Goal: Information Seeking & Learning: Find contact information

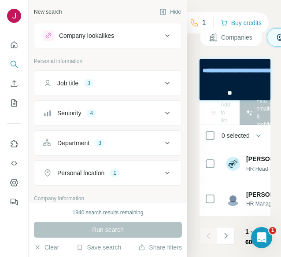
scroll to position [0, 385]
click at [166, 10] on button "Hide" at bounding box center [170, 11] width 34 height 13
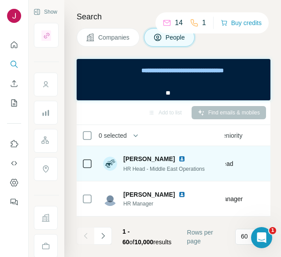
click at [178, 159] on img at bounding box center [181, 158] width 7 height 7
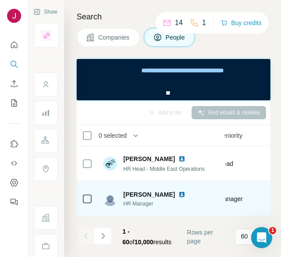
click at [185, 196] on img at bounding box center [181, 194] width 7 height 7
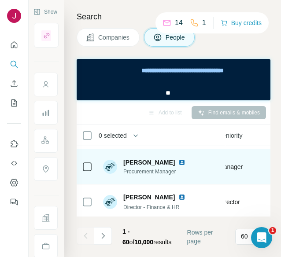
scroll to position [70, 385]
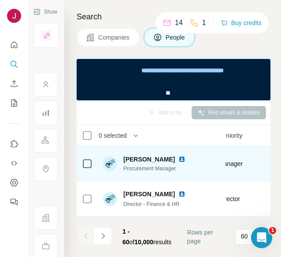
click at [178, 157] on img at bounding box center [181, 159] width 7 height 7
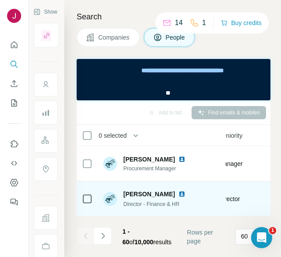
click at [163, 193] on span "[PERSON_NAME]" at bounding box center [149, 194] width 52 height 9
click at [178, 191] on img at bounding box center [181, 194] width 7 height 7
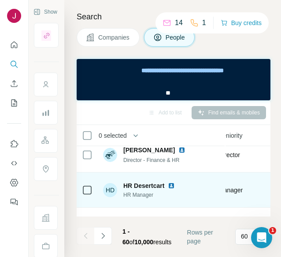
click at [175, 185] on img at bounding box center [171, 185] width 7 height 7
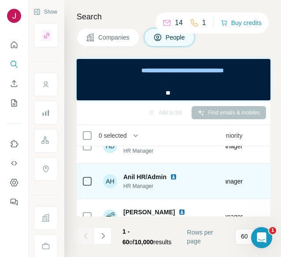
click at [171, 176] on img at bounding box center [173, 176] width 7 height 7
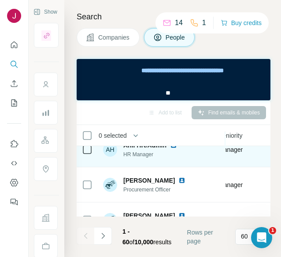
scroll to position [203, 385]
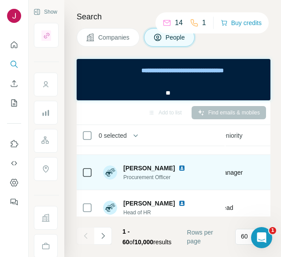
click at [179, 167] on img at bounding box center [181, 168] width 7 height 7
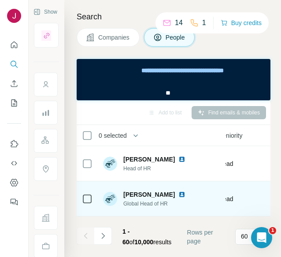
click at [181, 194] on img at bounding box center [181, 194] width 7 height 7
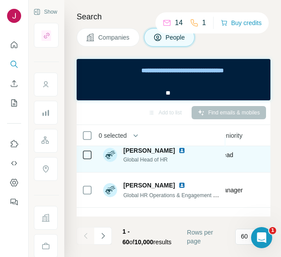
click at [179, 150] on img at bounding box center [181, 150] width 7 height 7
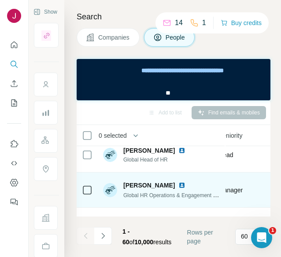
click at [178, 185] on img at bounding box center [181, 185] width 7 height 7
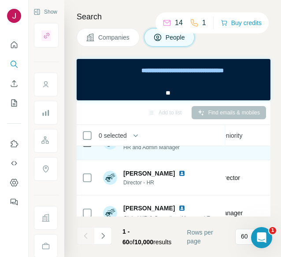
scroll to position [423, 385]
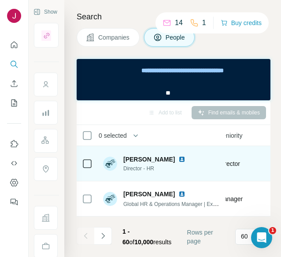
click at [178, 158] on img at bounding box center [181, 159] width 7 height 7
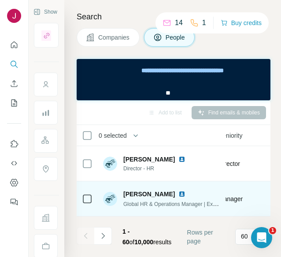
click at [178, 193] on img at bounding box center [181, 194] width 7 height 7
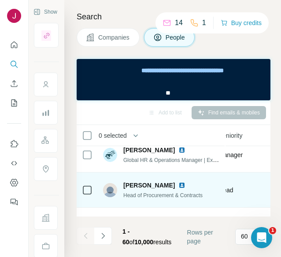
click at [178, 184] on img at bounding box center [181, 185] width 7 height 7
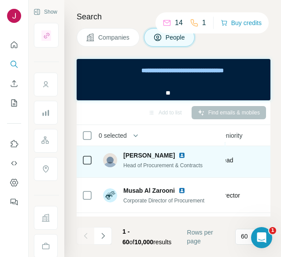
scroll to position [511, 385]
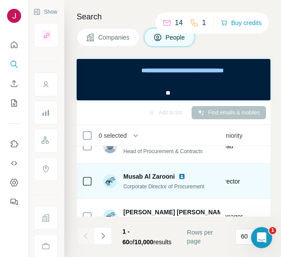
click at [183, 175] on img at bounding box center [181, 176] width 7 height 7
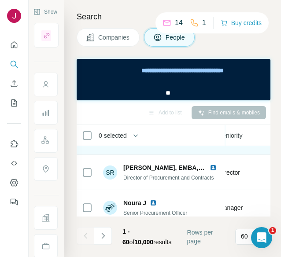
scroll to position [687, 385]
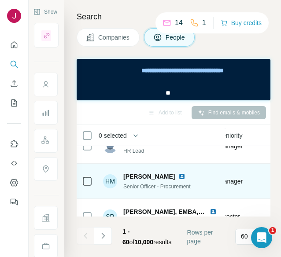
click at [185, 176] on img at bounding box center [181, 176] width 7 height 7
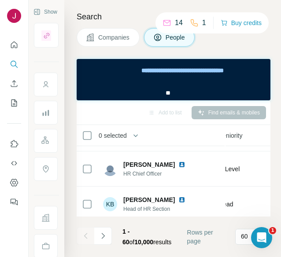
scroll to position [819, 385]
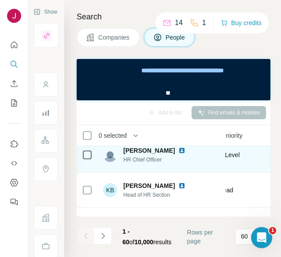
click at [178, 148] on img at bounding box center [181, 150] width 7 height 7
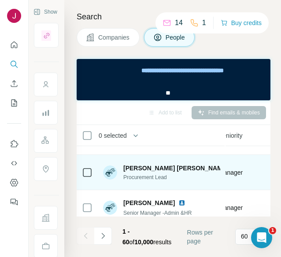
scroll to position [863, 385]
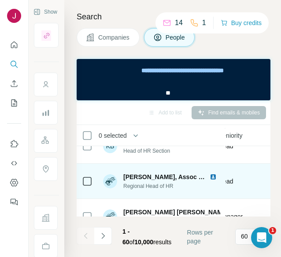
click at [215, 178] on img at bounding box center [213, 176] width 7 height 7
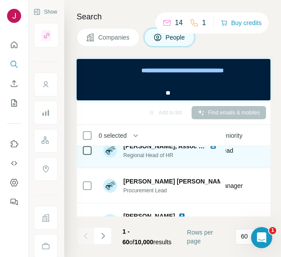
scroll to position [907, 385]
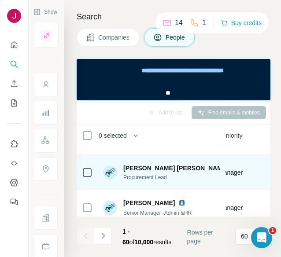
click at [232, 167] on img at bounding box center [234, 168] width 4 height 7
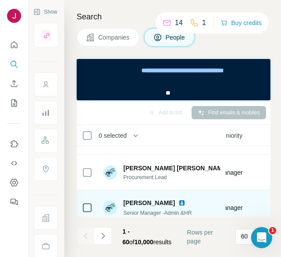
click at [178, 202] on img at bounding box center [181, 202] width 7 height 7
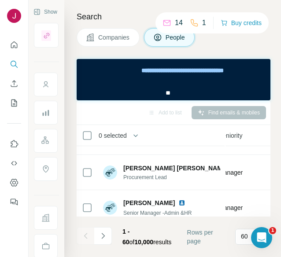
scroll to position [951, 385]
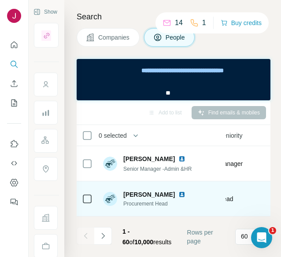
click at [182, 192] on img at bounding box center [181, 194] width 7 height 7
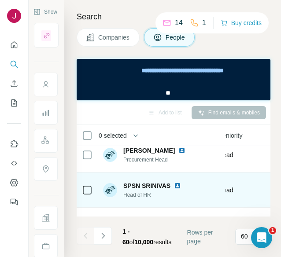
scroll to position [1039, 385]
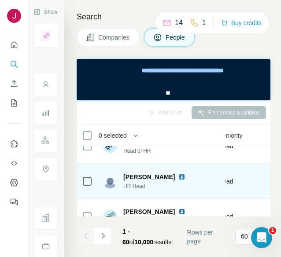
click at [178, 177] on img at bounding box center [181, 176] width 7 height 7
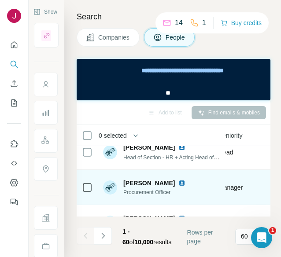
scroll to position [1127, 385]
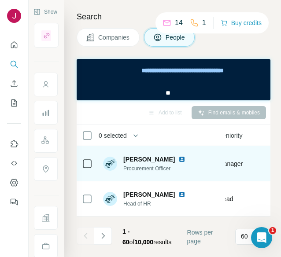
click at [180, 161] on img at bounding box center [181, 159] width 7 height 7
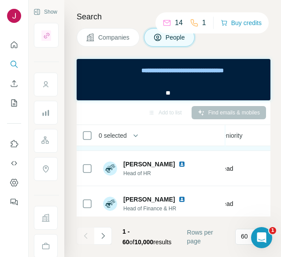
scroll to position [1171, 385]
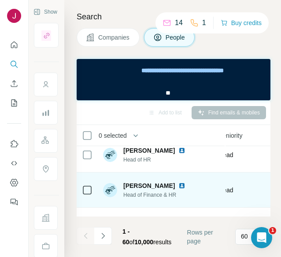
click at [178, 184] on img at bounding box center [181, 185] width 7 height 7
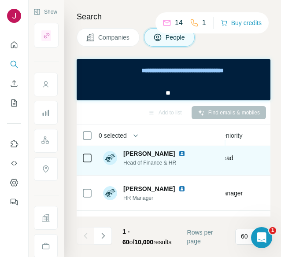
scroll to position [1215, 385]
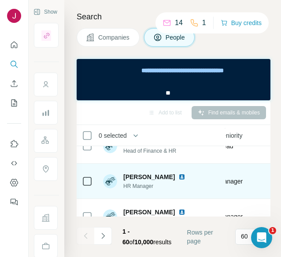
click at [178, 177] on img at bounding box center [181, 176] width 7 height 7
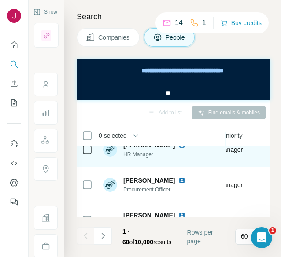
scroll to position [1259, 385]
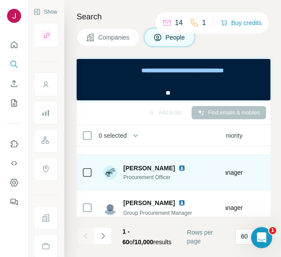
click at [179, 169] on img at bounding box center [181, 168] width 7 height 7
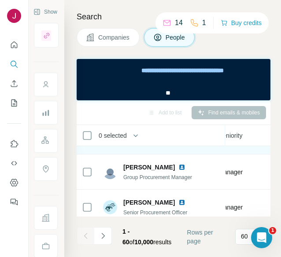
scroll to position [1303, 385]
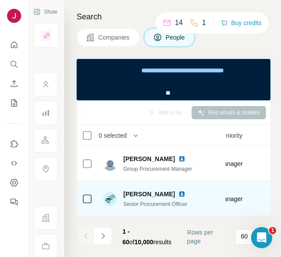
click at [178, 192] on img at bounding box center [181, 194] width 7 height 7
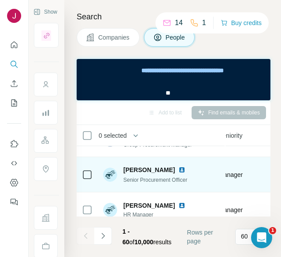
scroll to position [1347, 385]
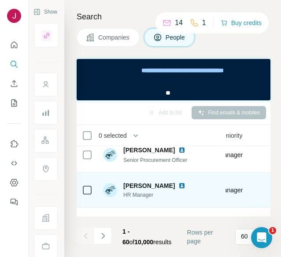
click at [178, 185] on img at bounding box center [181, 185] width 7 height 7
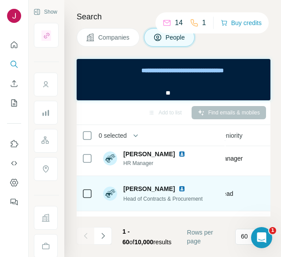
scroll to position [1391, 385]
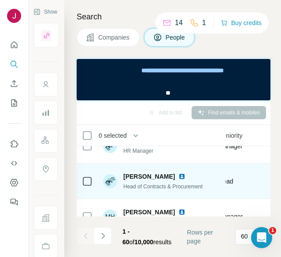
click at [185, 176] on img at bounding box center [181, 176] width 7 height 7
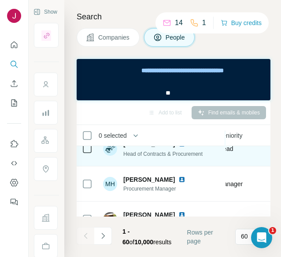
scroll to position [1435, 385]
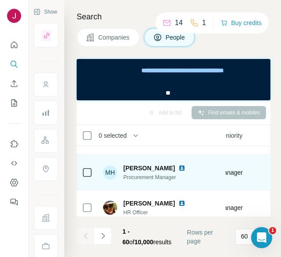
click at [178, 166] on img at bounding box center [181, 168] width 7 height 7
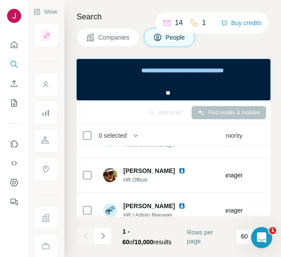
scroll to position [1480, 385]
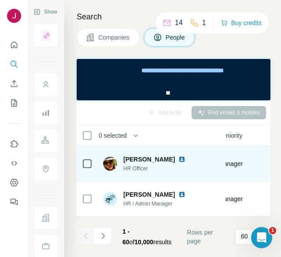
click at [178, 158] on img at bounding box center [181, 159] width 7 height 7
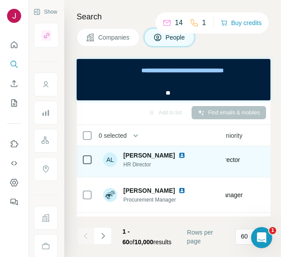
scroll to position [1744, 385]
